Goal: Task Accomplishment & Management: Manage account settings

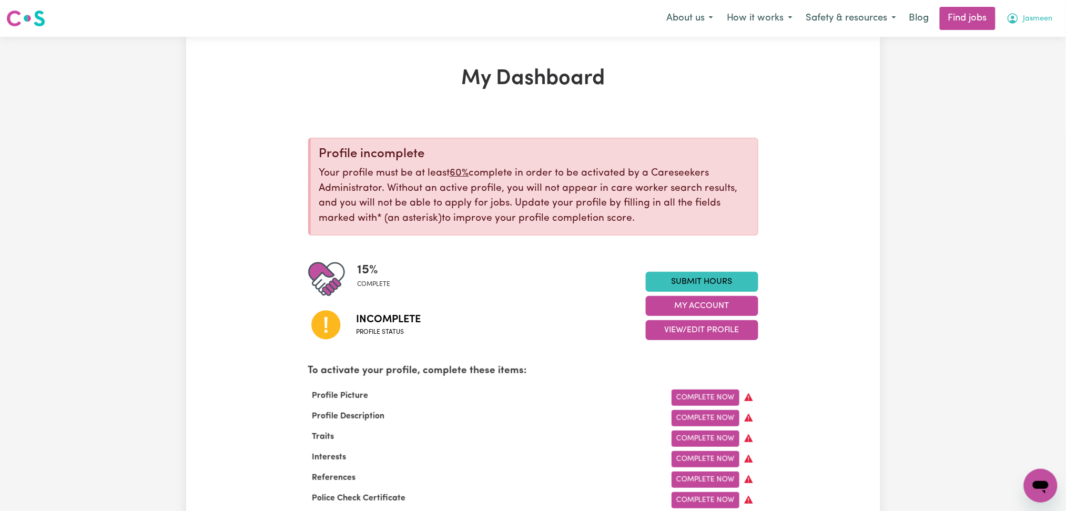
click at [1039, 24] on span "Jasmeen" at bounding box center [1037, 19] width 29 height 12
click at [1015, 83] on link "Logout" at bounding box center [1017, 80] width 83 height 20
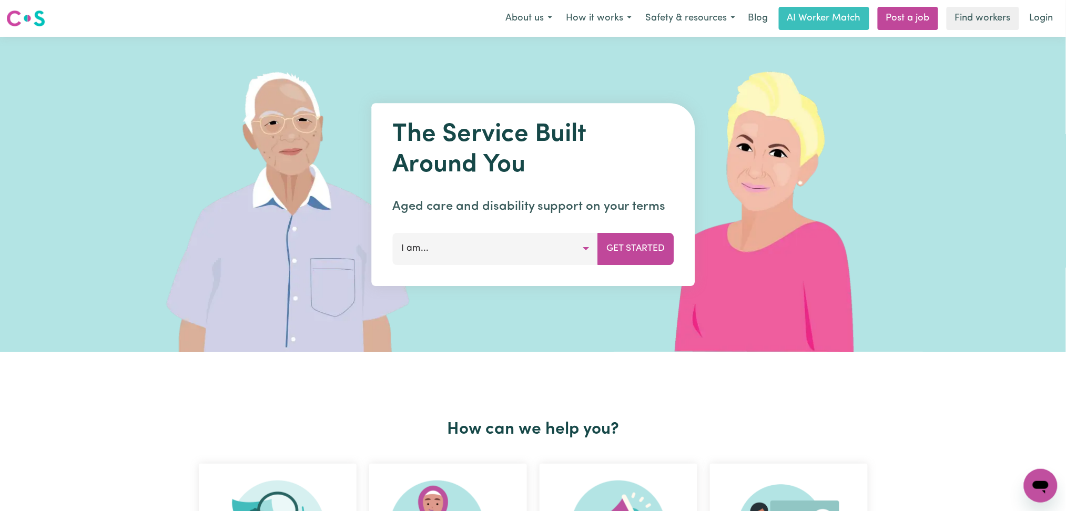
click at [1027, 17] on link "Login" at bounding box center [1041, 18] width 36 height 23
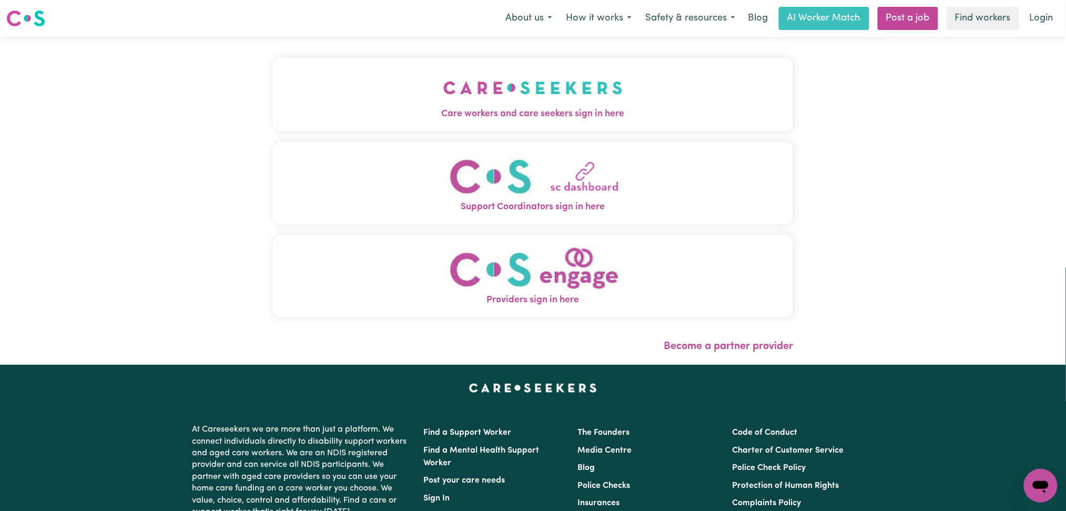
click at [418, 110] on span "Care workers and care seekers sign in here" at bounding box center [533, 114] width 521 height 14
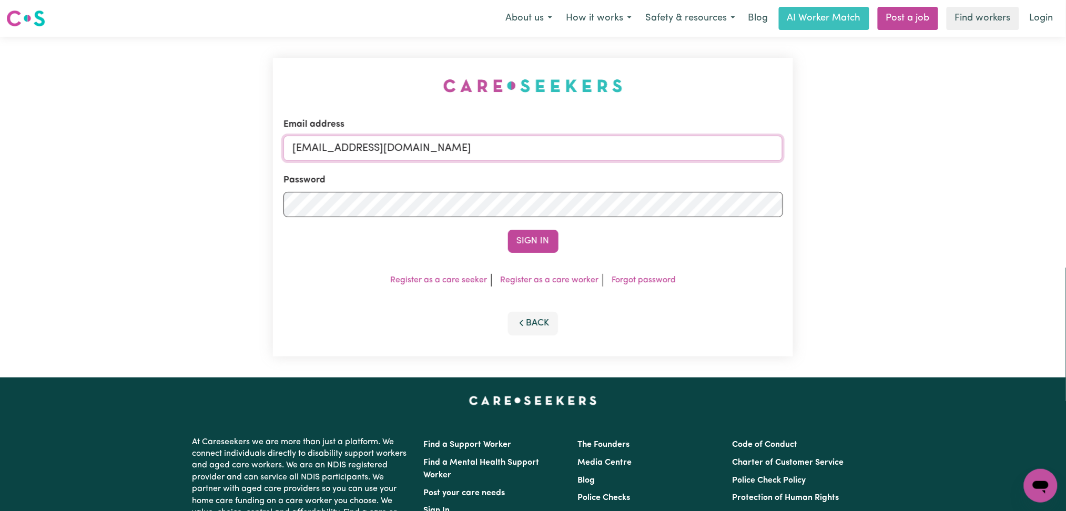
drag, startPoint x: 482, startPoint y: 153, endPoint x: 478, endPoint y: 156, distance: 5.4
click at [483, 153] on input "[EMAIL_ADDRESS][DOMAIN_NAME]" at bounding box center [533, 148] width 500 height 25
drag, startPoint x: 345, startPoint y: 139, endPoint x: 565, endPoint y: 149, distance: 220.0
click at [565, 149] on input "Superuser~[EMAIL_ADDRESS][DOMAIN_NAME]" at bounding box center [533, 148] width 500 height 25
type input "Superuser~[EMAIL_ADDRESS][DOMAIN_NAME]"
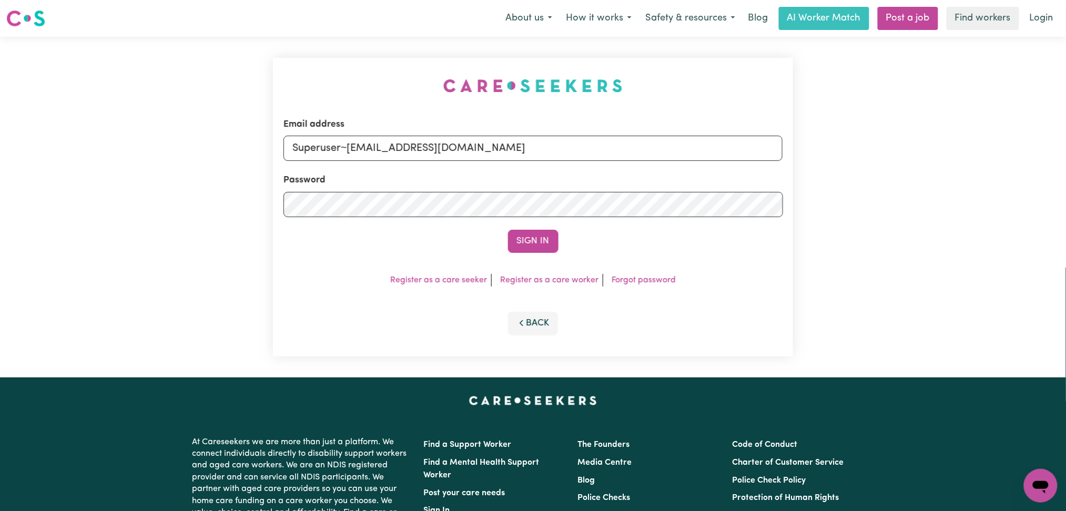
click at [531, 238] on button "Sign In" at bounding box center [533, 241] width 50 height 23
